Goal: Find specific page/section: Find specific page/section

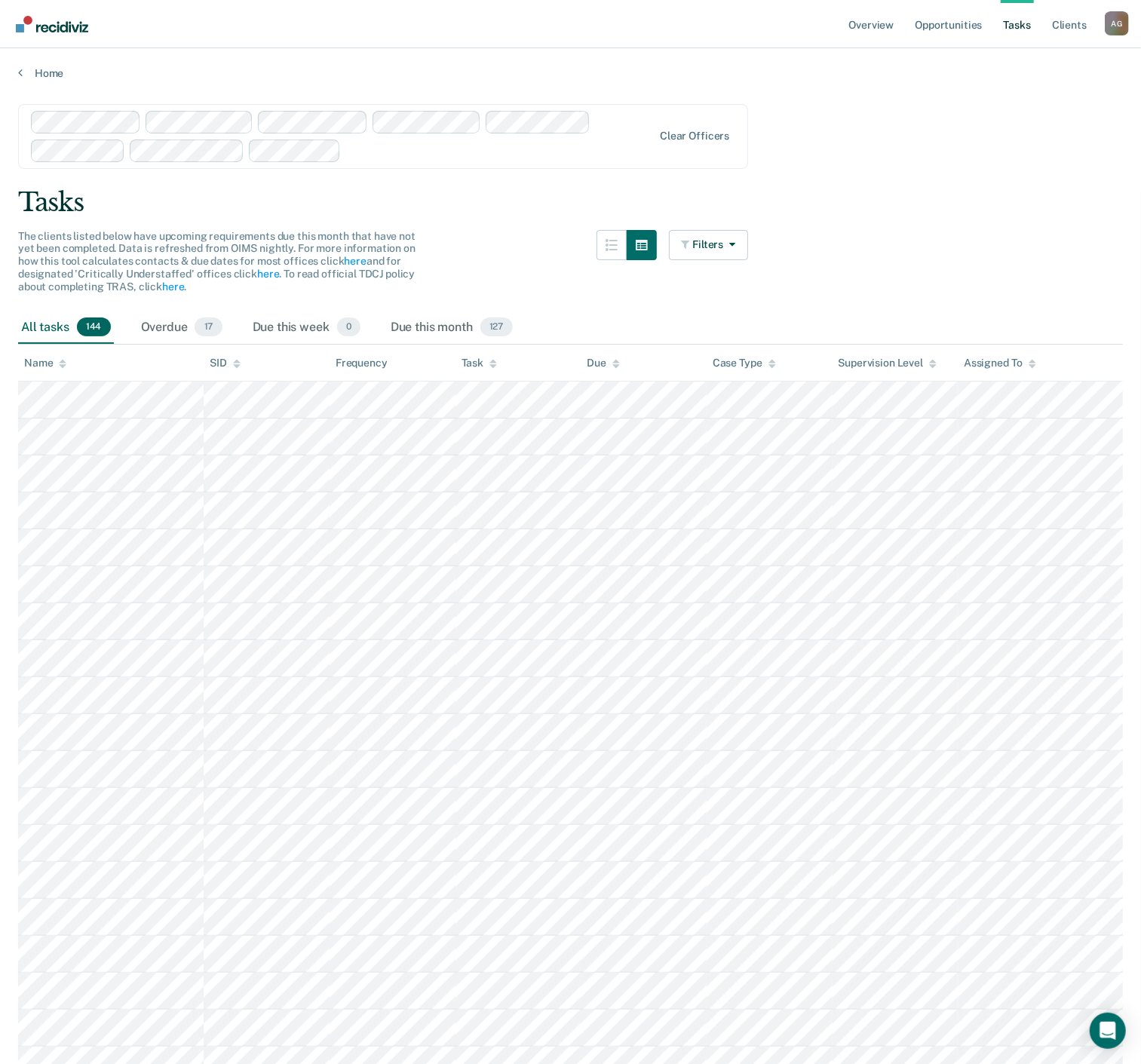
click at [868, 196] on div "Tasks" at bounding box center [570, 202] width 1104 height 31
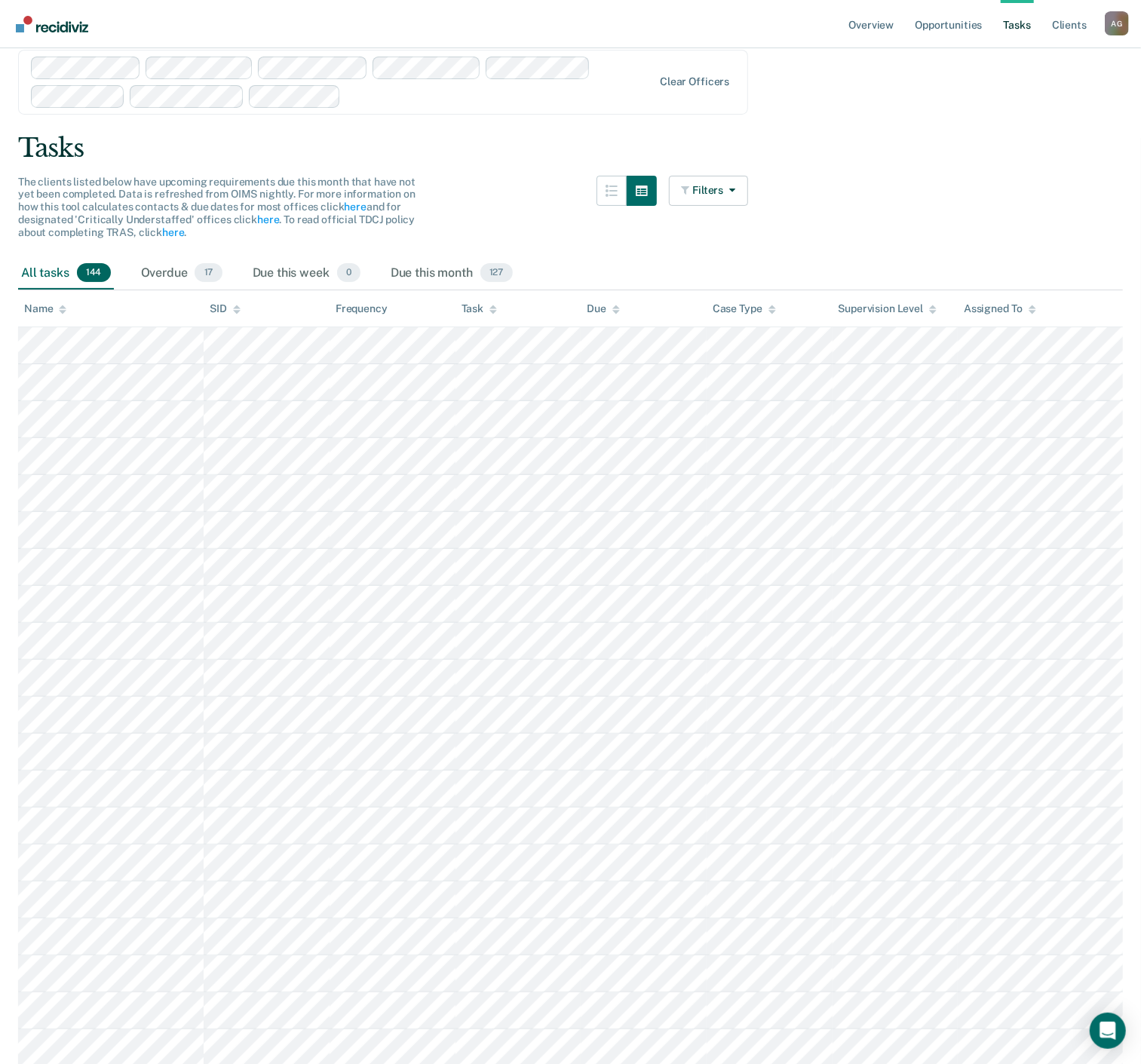
scroll to position [84, 0]
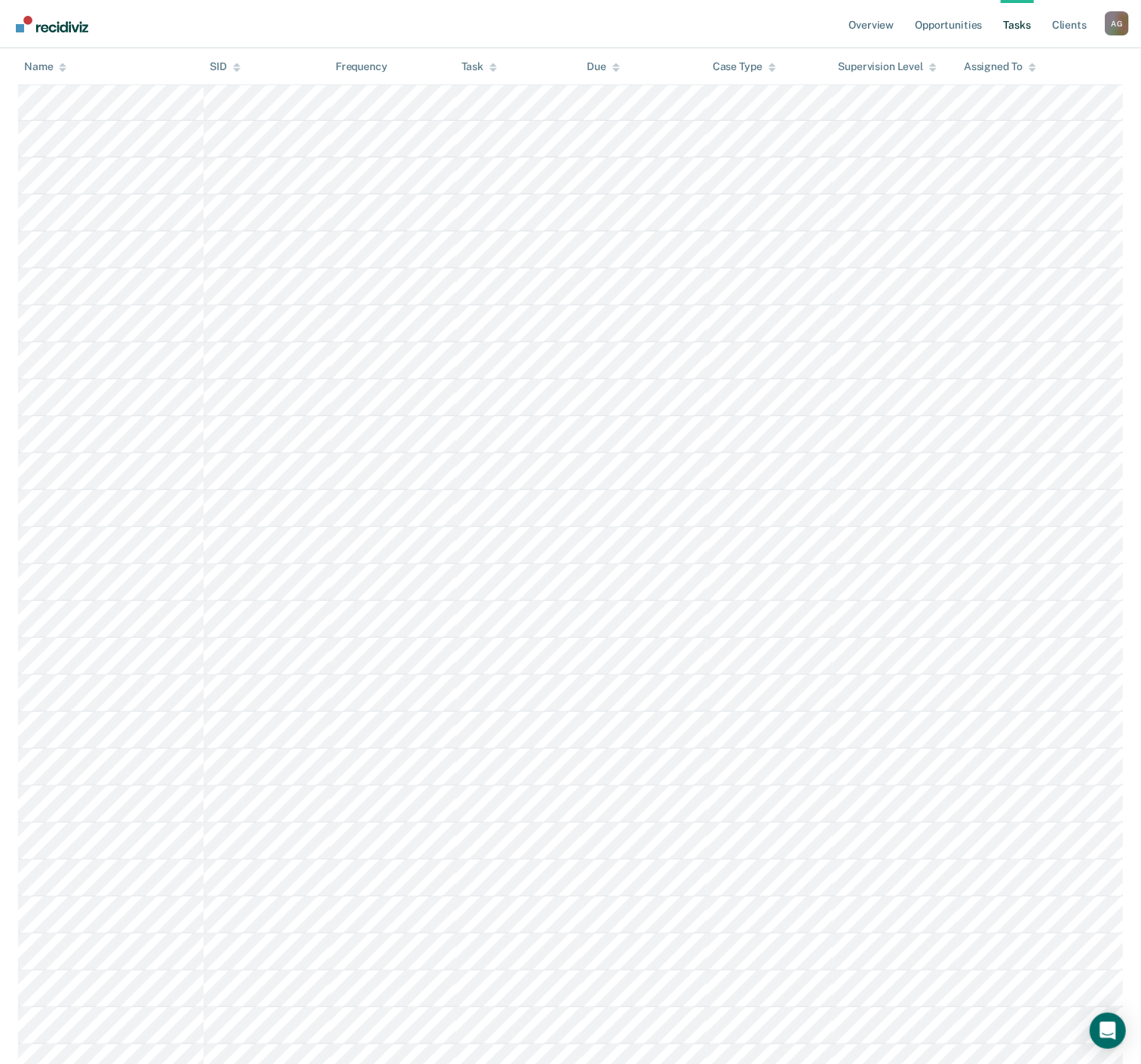
scroll to position [0, 0]
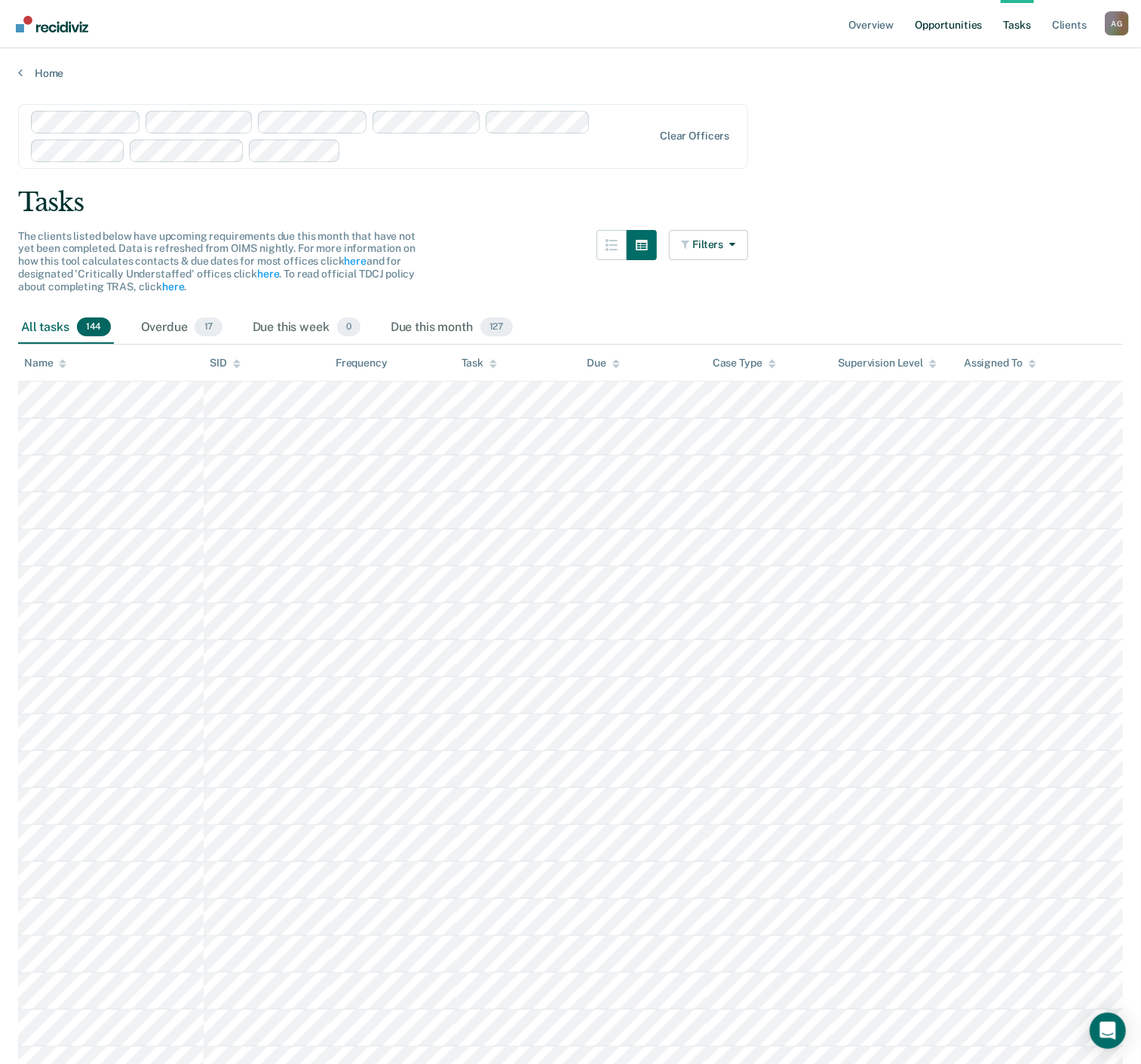
click at [914, 1] on link "Opportunities" at bounding box center [948, 24] width 73 height 48
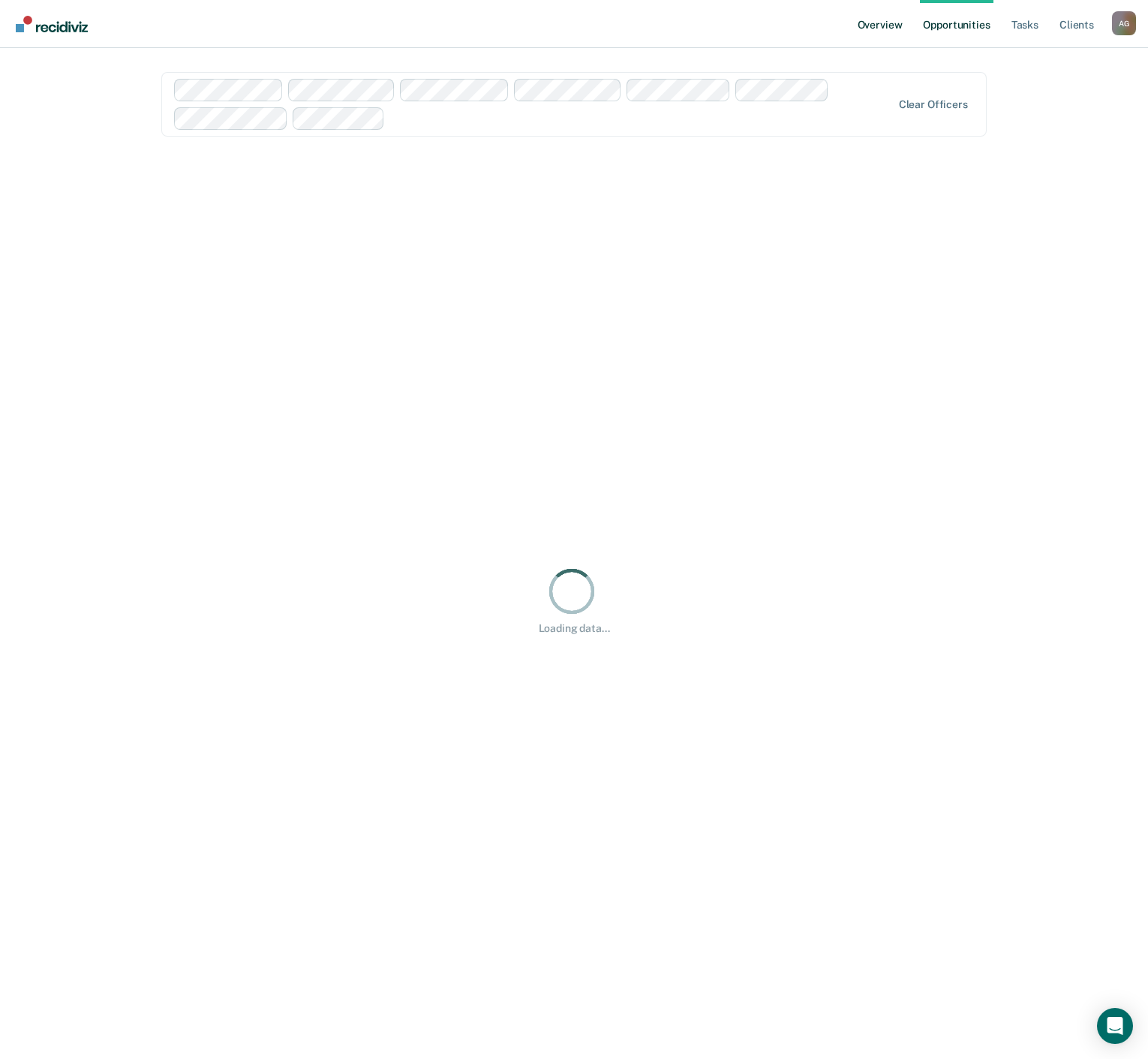
drag, startPoint x: 910, startPoint y: 1, endPoint x: 877, endPoint y: 18, distance: 37.1
click at [877, 18] on link "Overview" at bounding box center [880, 23] width 51 height 48
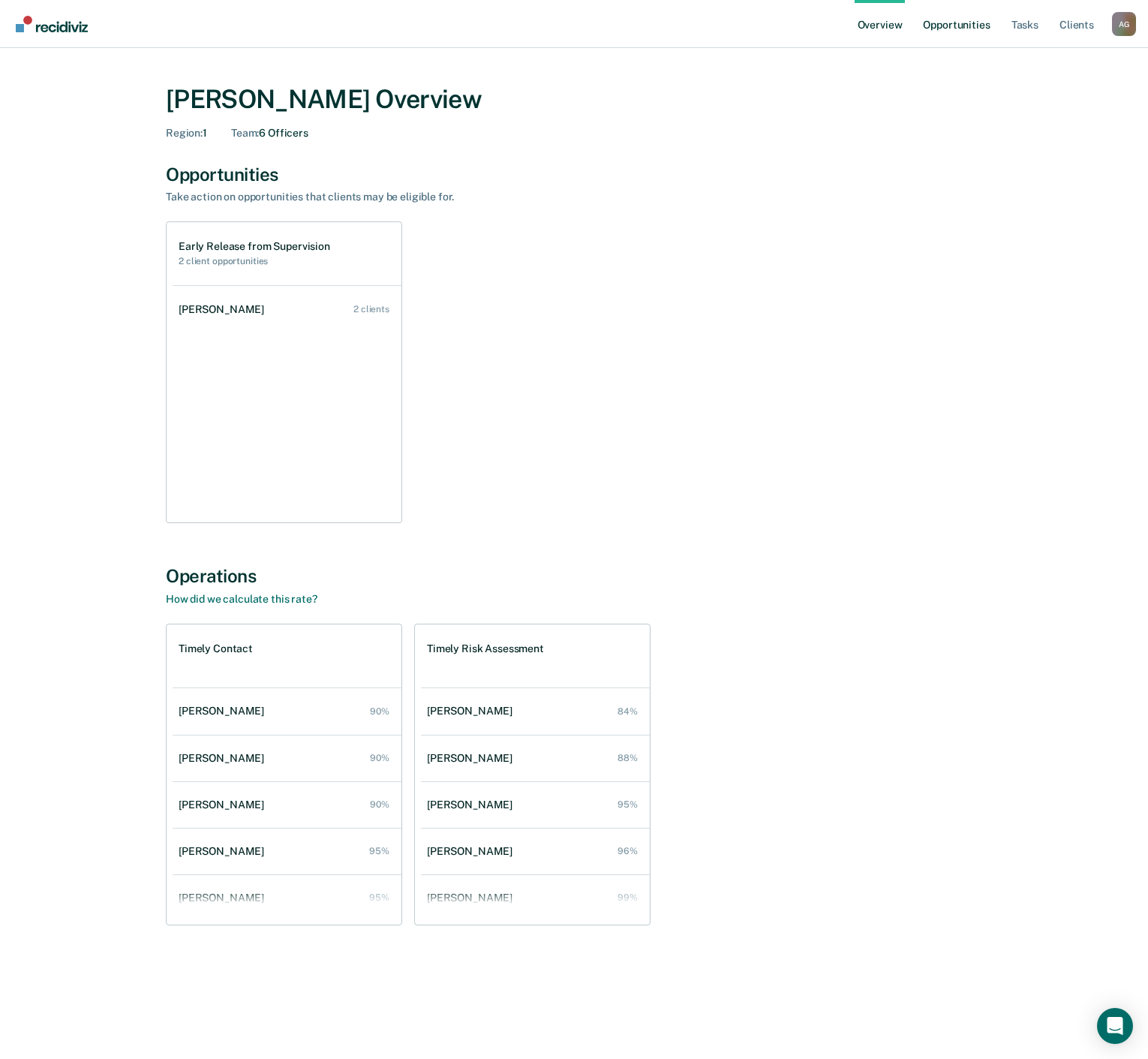
click at [954, 21] on link "Opportunities" at bounding box center [955, 23] width 72 height 48
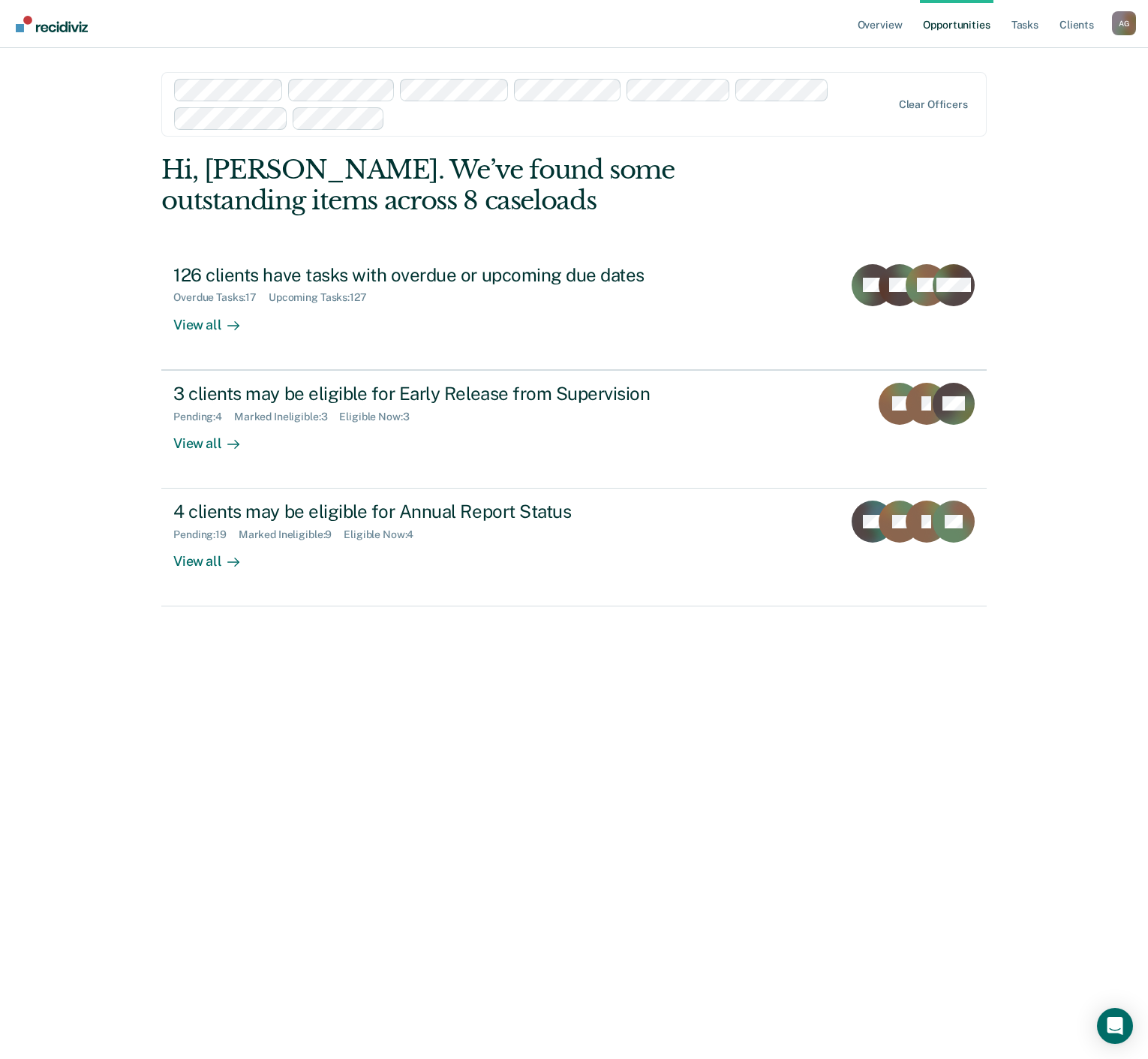
click at [221, 718] on div "Hi, [PERSON_NAME]. We’ve found some outstanding items across 8 caseloads 126 cl…" at bounding box center [574, 600] width 826 height 891
click at [218, 710] on div "Hi, [PERSON_NAME]. We’ve found some outstanding items across 8 caseloads 126 cl…" at bounding box center [574, 600] width 826 height 891
click at [98, 490] on div "Overview Opportunities Tasks Client s [PERSON_NAME] A G Profile How it works Lo…" at bounding box center [574, 529] width 1148 height 1059
click at [1058, 23] on link "Client s" at bounding box center [1077, 23] width 40 height 48
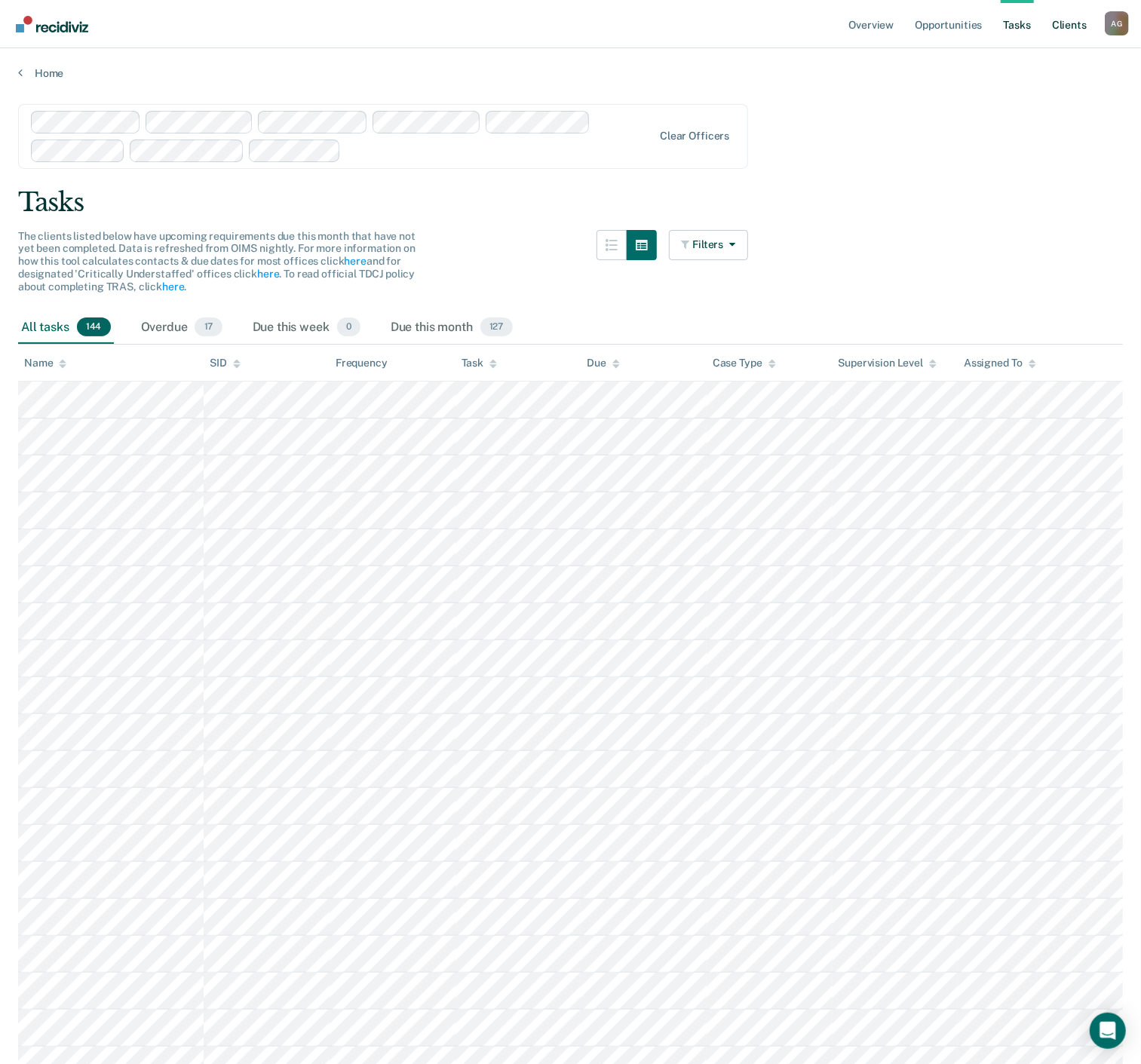
click at [1048, 26] on ul "Overview Opportunities Tasks Client s" at bounding box center [975, 24] width 259 height 48
click at [1066, 26] on link "Client s" at bounding box center [1068, 24] width 41 height 48
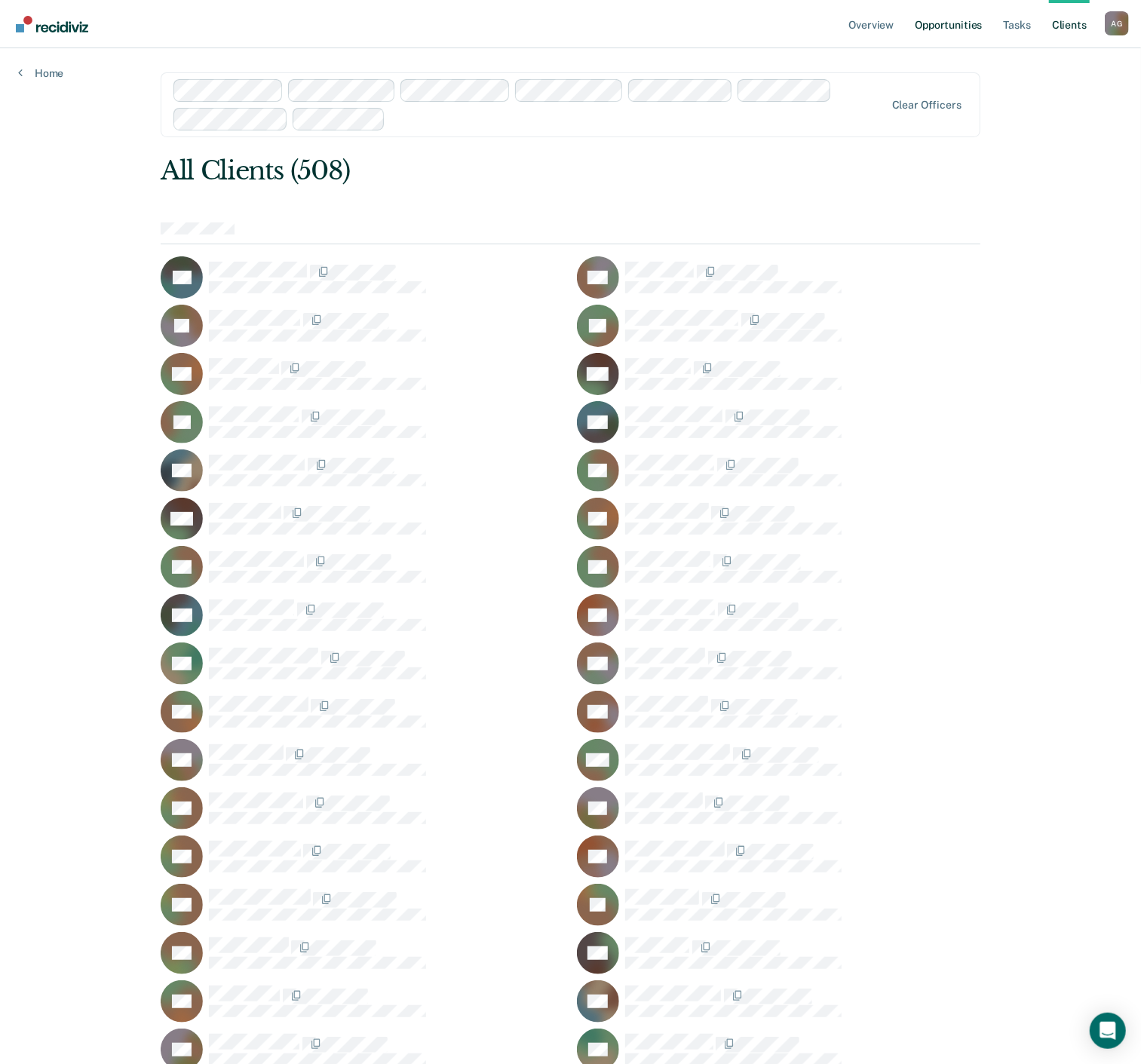
click at [941, 25] on link "Opportunities" at bounding box center [948, 24] width 73 height 48
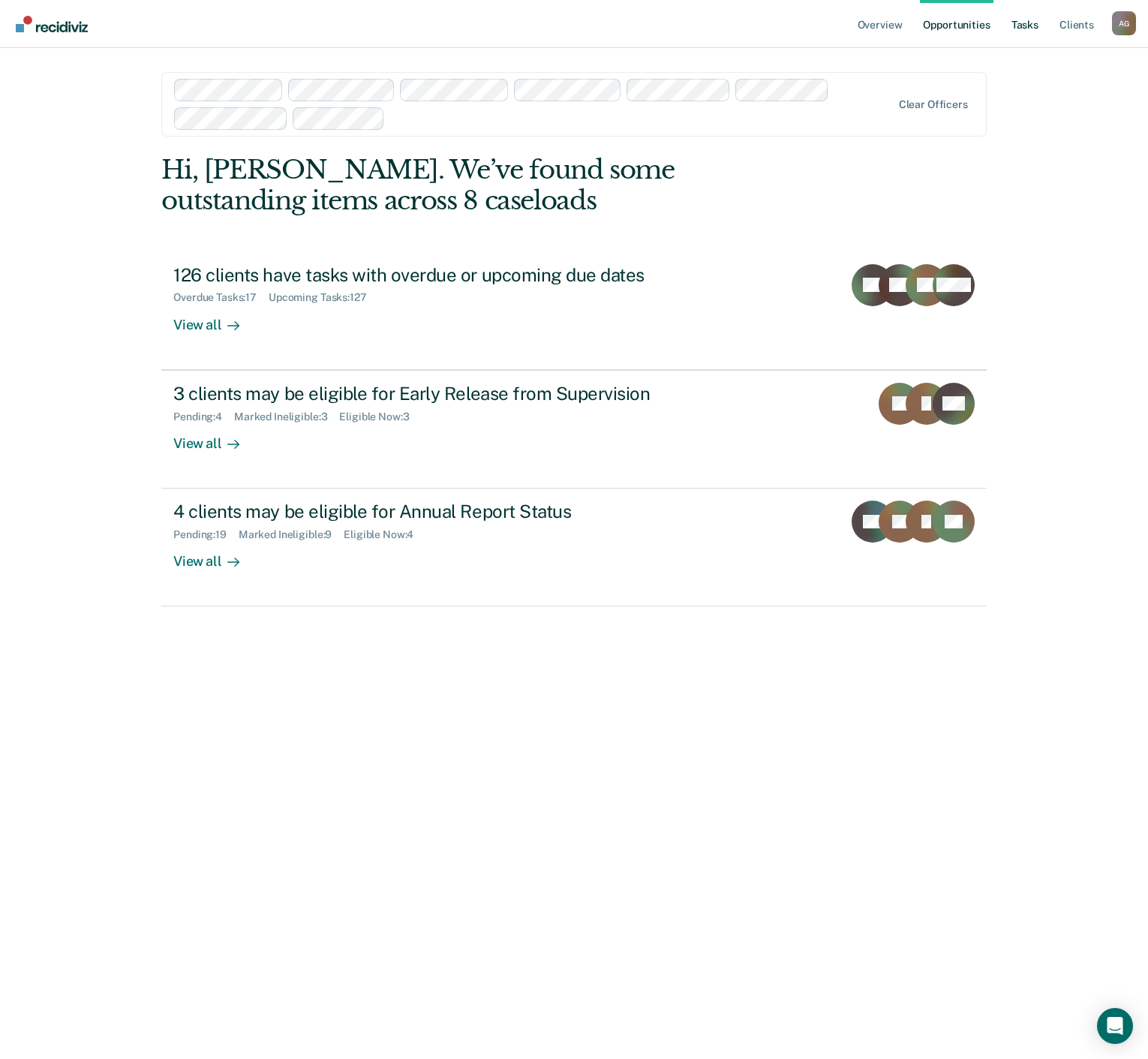
click at [1037, 25] on link "Tasks" at bounding box center [1025, 23] width 33 height 48
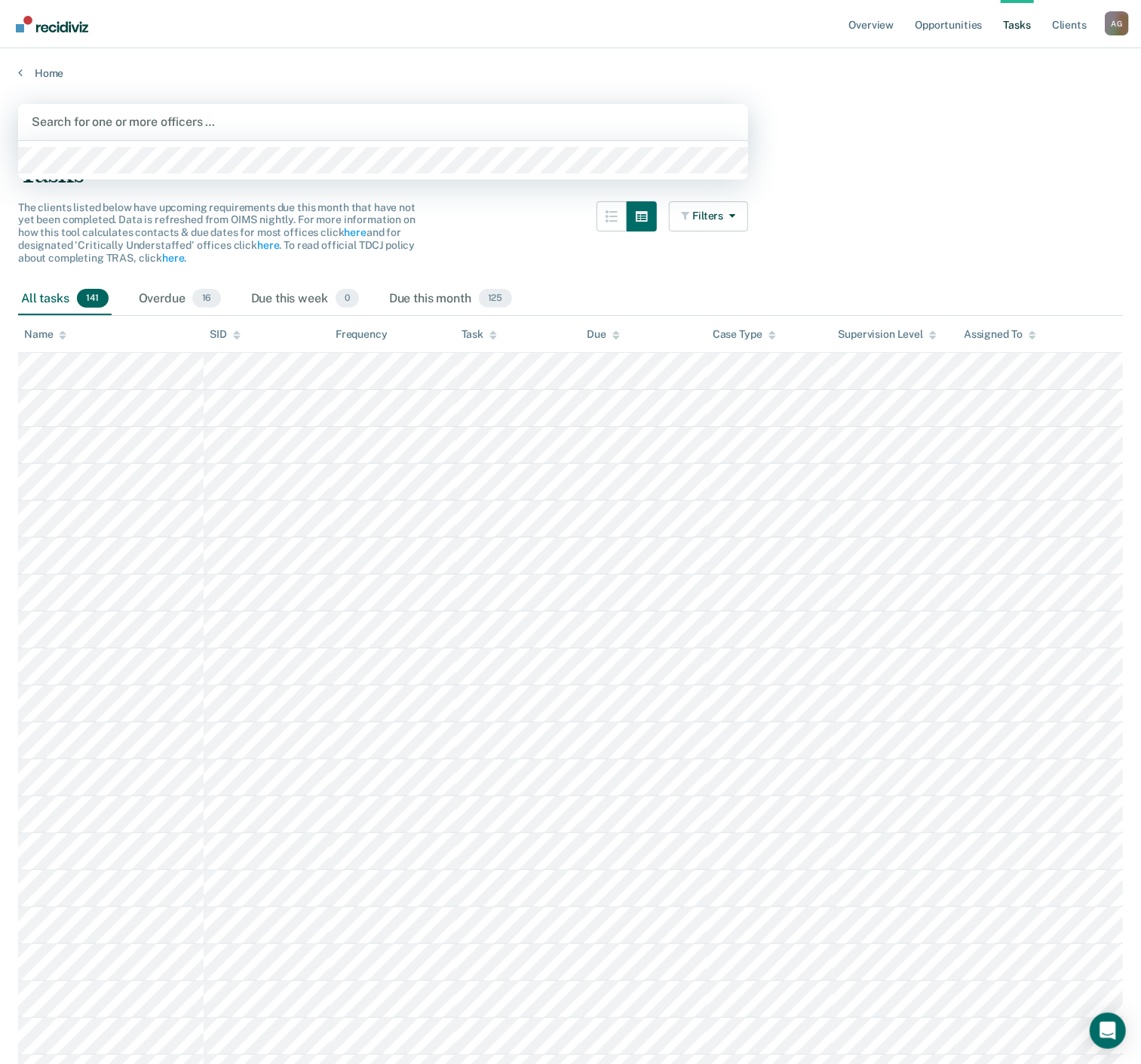
click at [193, 130] on div "Search for one or more officers …" at bounding box center [383, 122] width 706 height 21
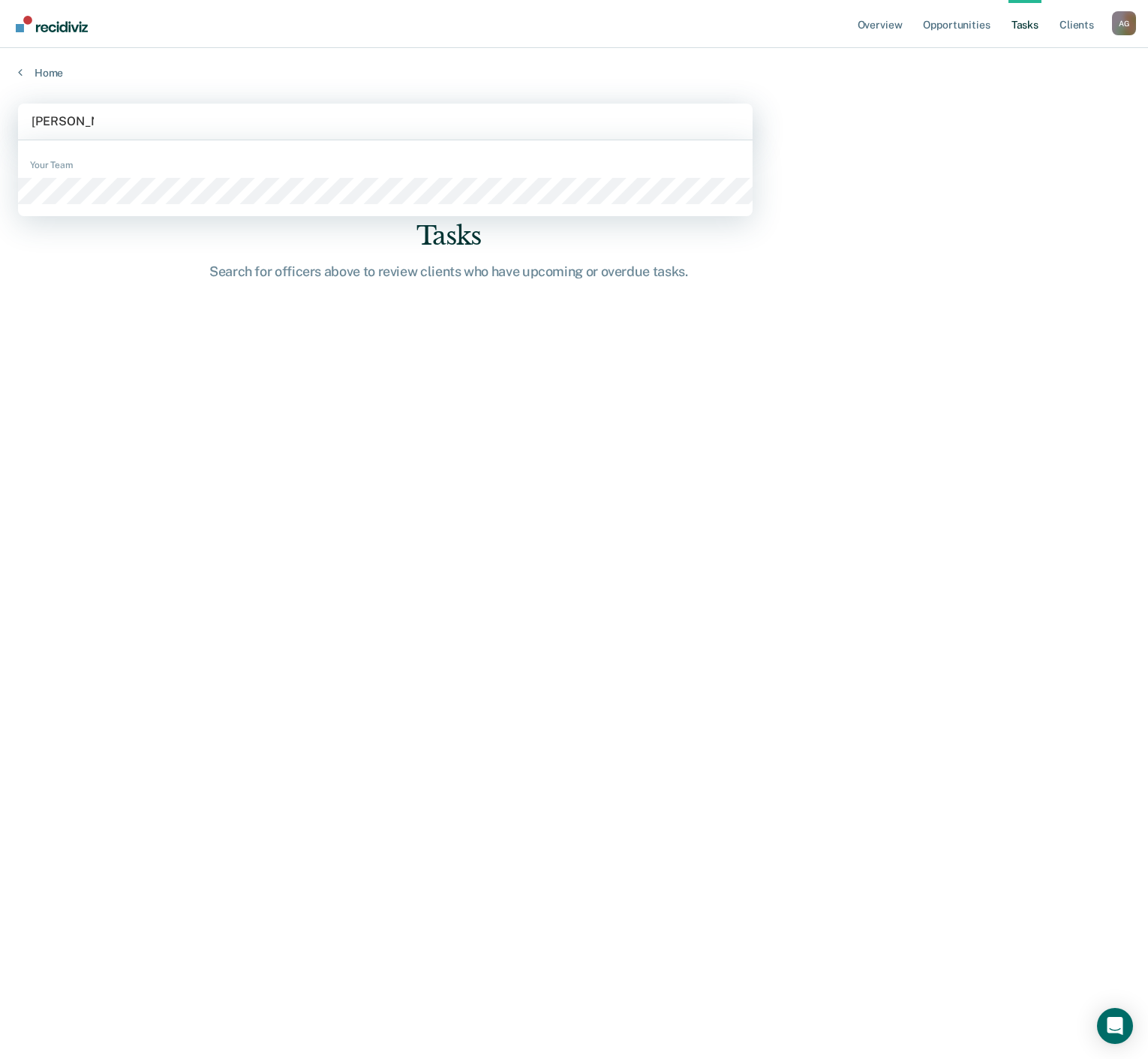
type input "[PERSON_NAME]"
